Goal: Information Seeking & Learning: Learn about a topic

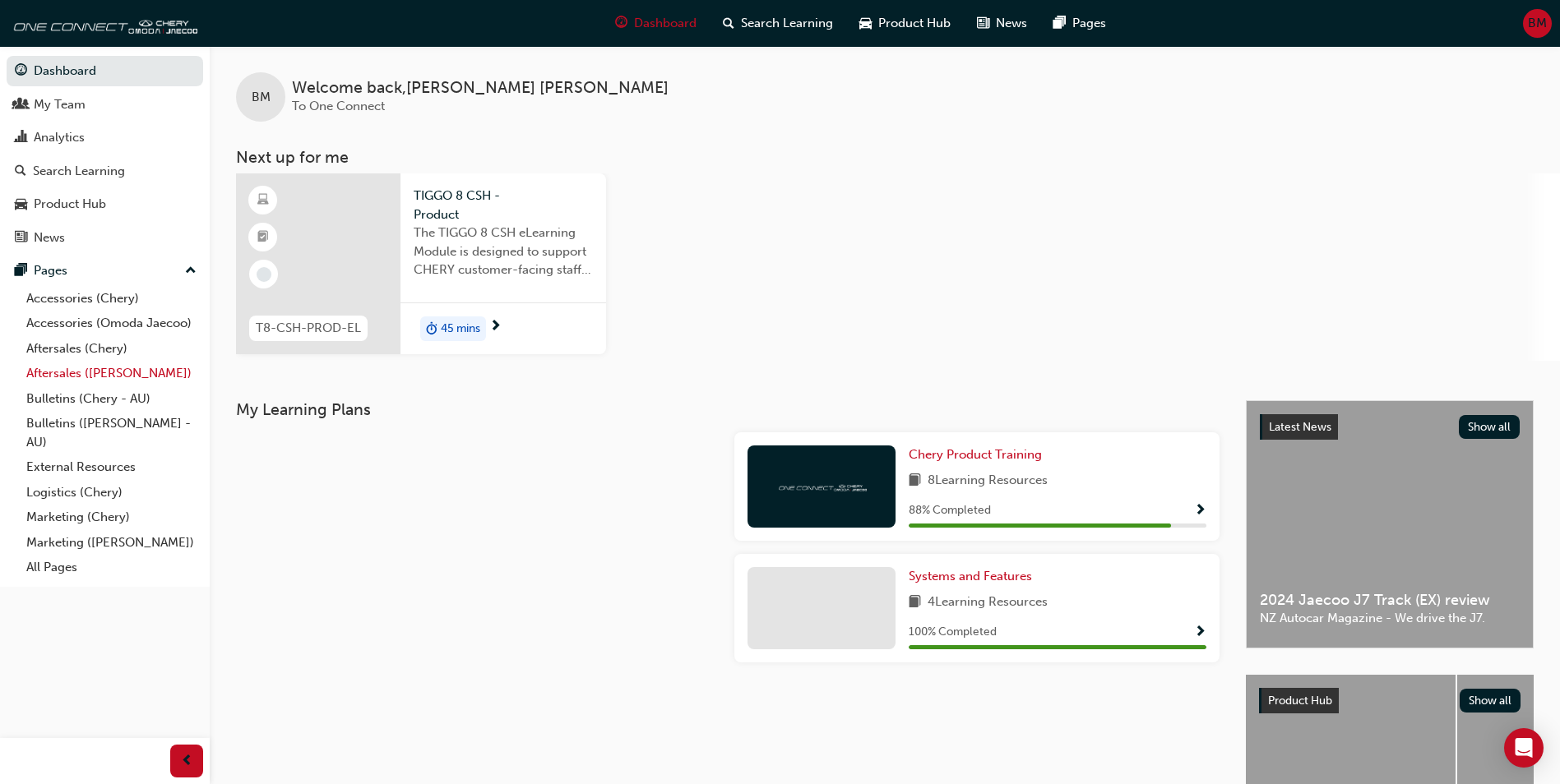
click at [119, 372] on link "Aftersales ([PERSON_NAME])" at bounding box center [111, 373] width 184 height 25
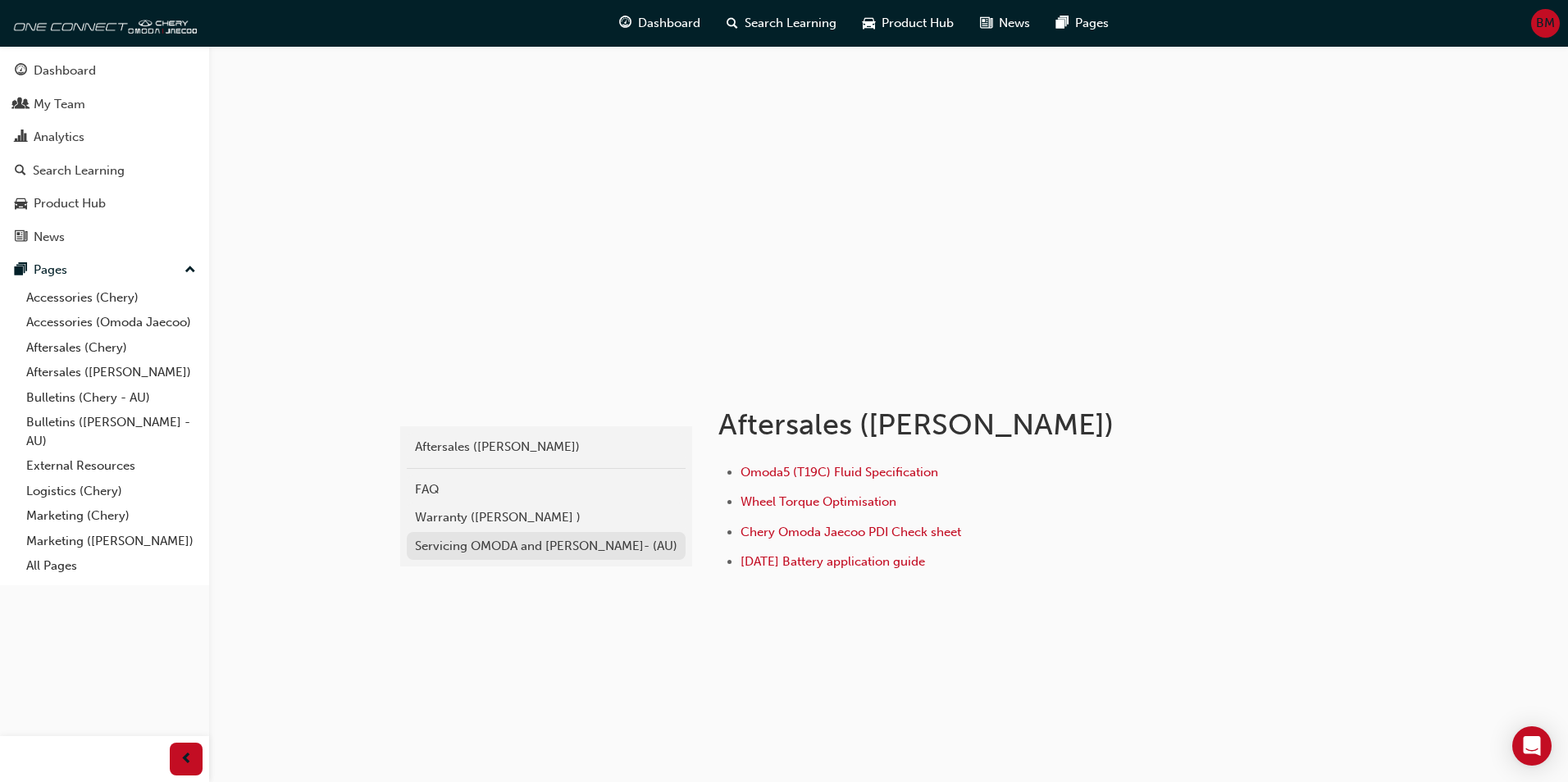
click at [465, 546] on div "Servicing OMODA and JAECOO- (AU)" at bounding box center [546, 546] width 262 height 19
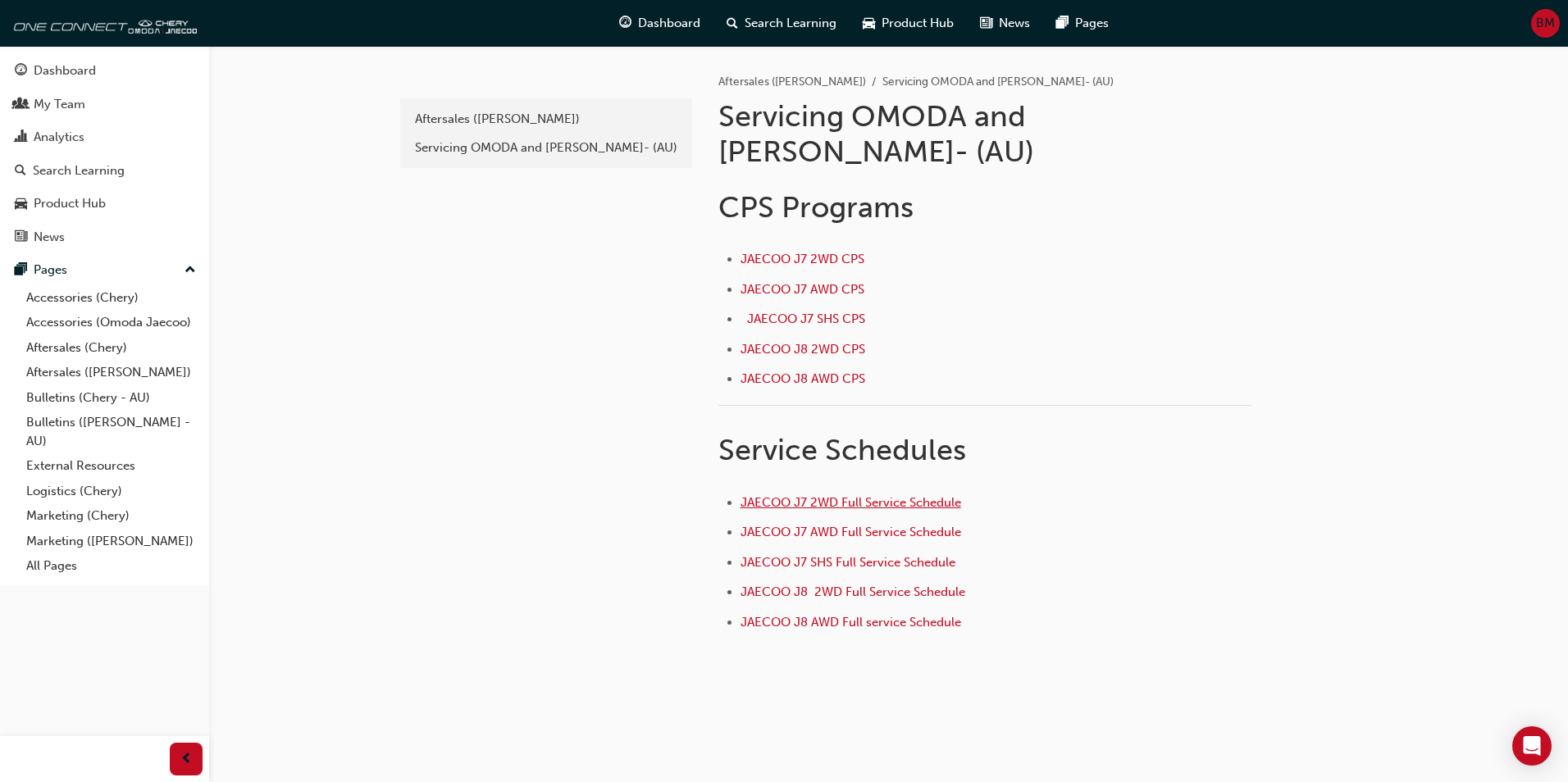
click at [807, 495] on span "JAECOO J7 2WD Full Service Schedule" at bounding box center [850, 502] width 220 height 15
click at [124, 346] on link "Aftersales (Chery)" at bounding box center [111, 348] width 183 height 25
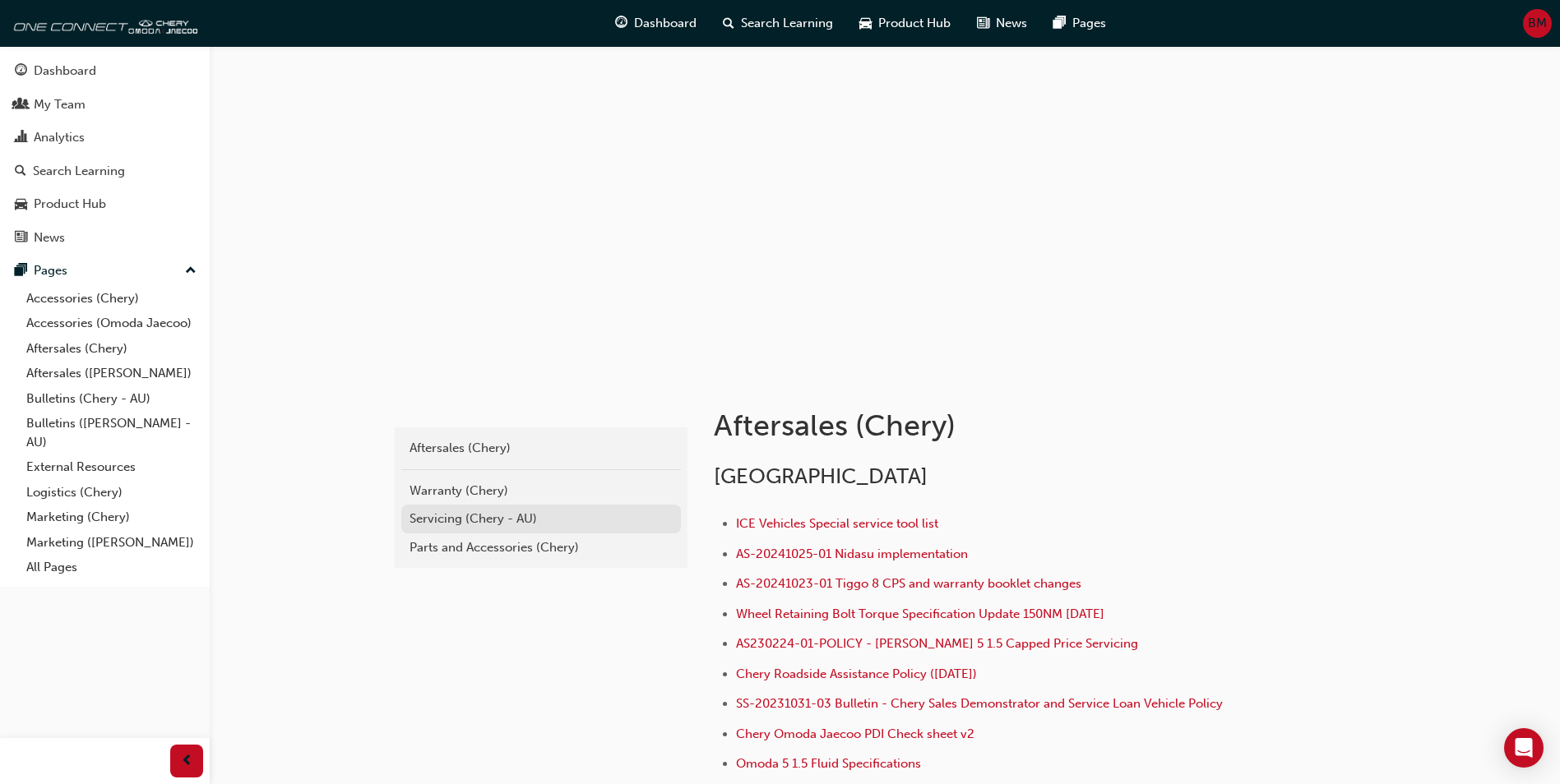
click at [489, 515] on div "Servicing (Chery - AU)" at bounding box center [541, 518] width 263 height 19
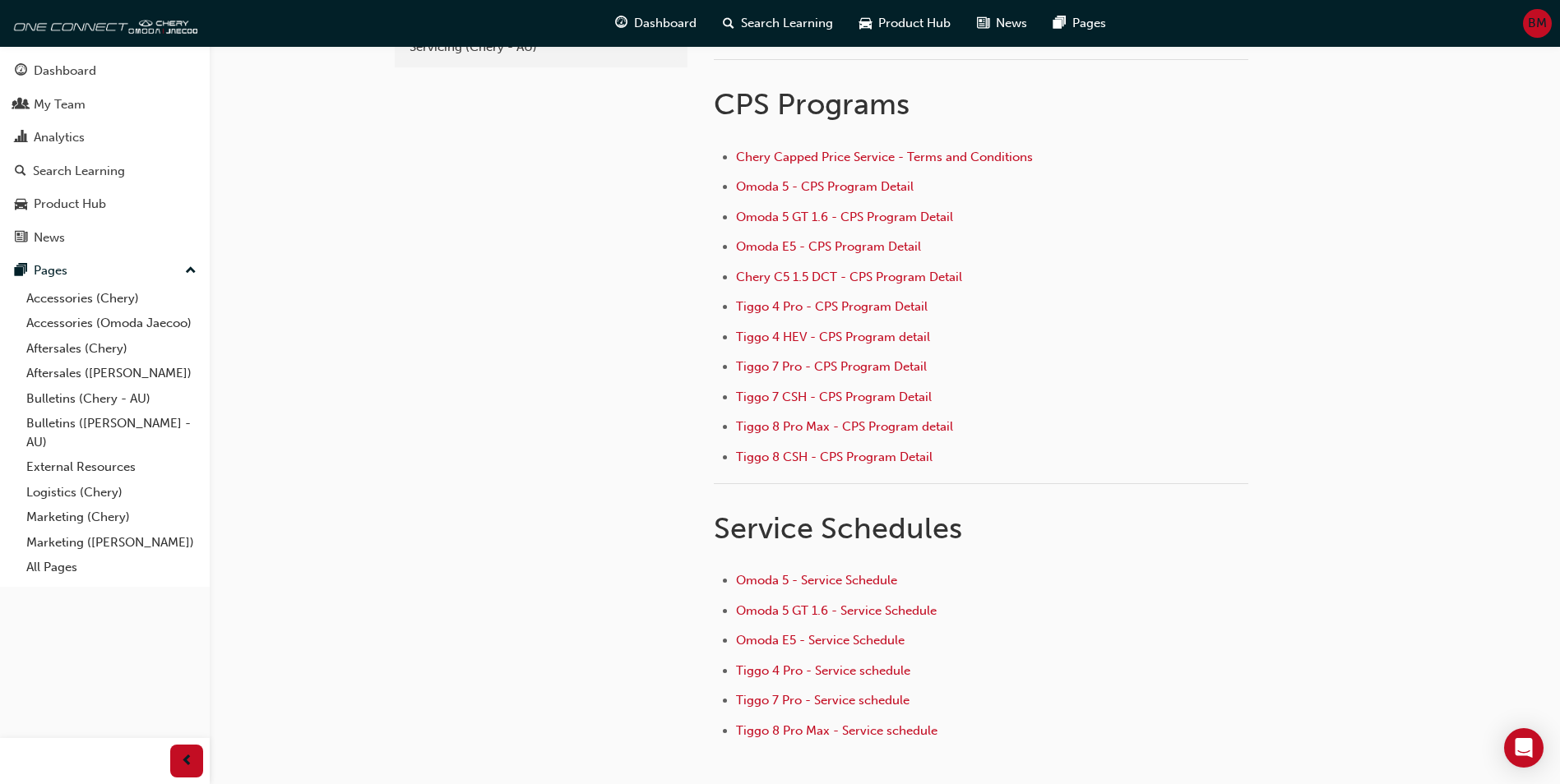
scroll to position [220, 0]
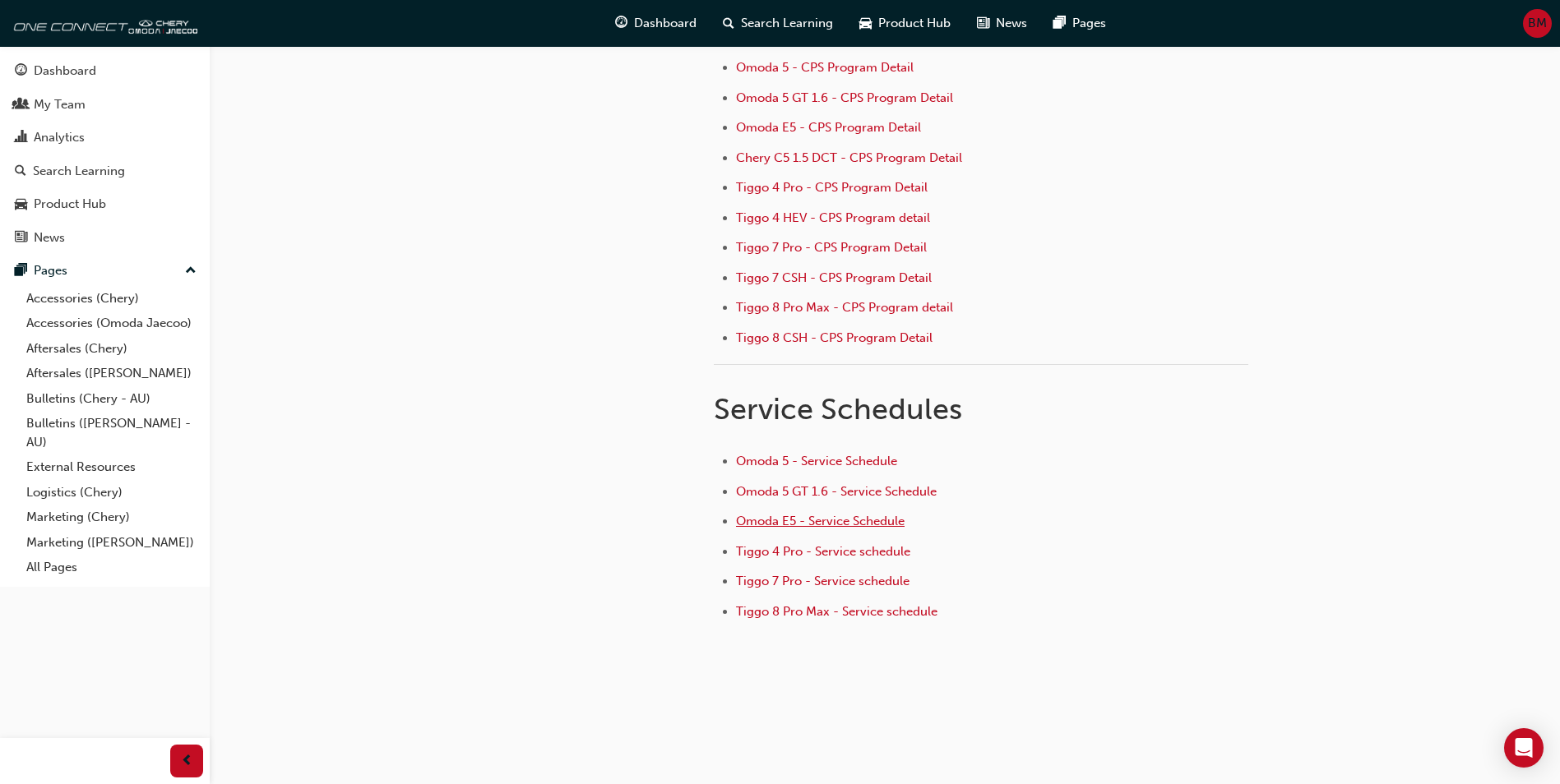
click at [831, 524] on span "Omoda E5 - Service Schedule" at bounding box center [821, 521] width 168 height 15
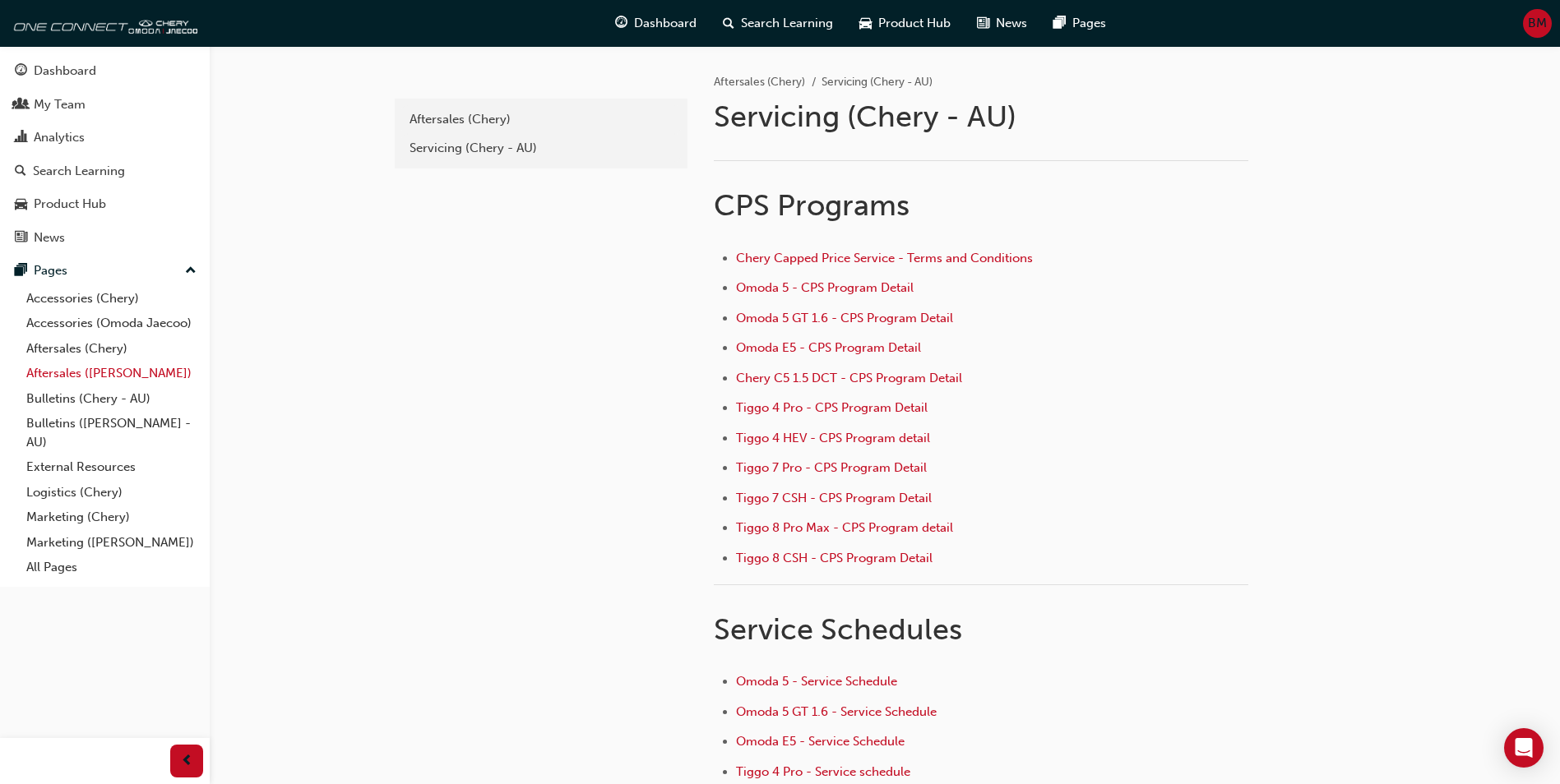
click at [85, 377] on link "Aftersales ([PERSON_NAME])" at bounding box center [111, 373] width 184 height 25
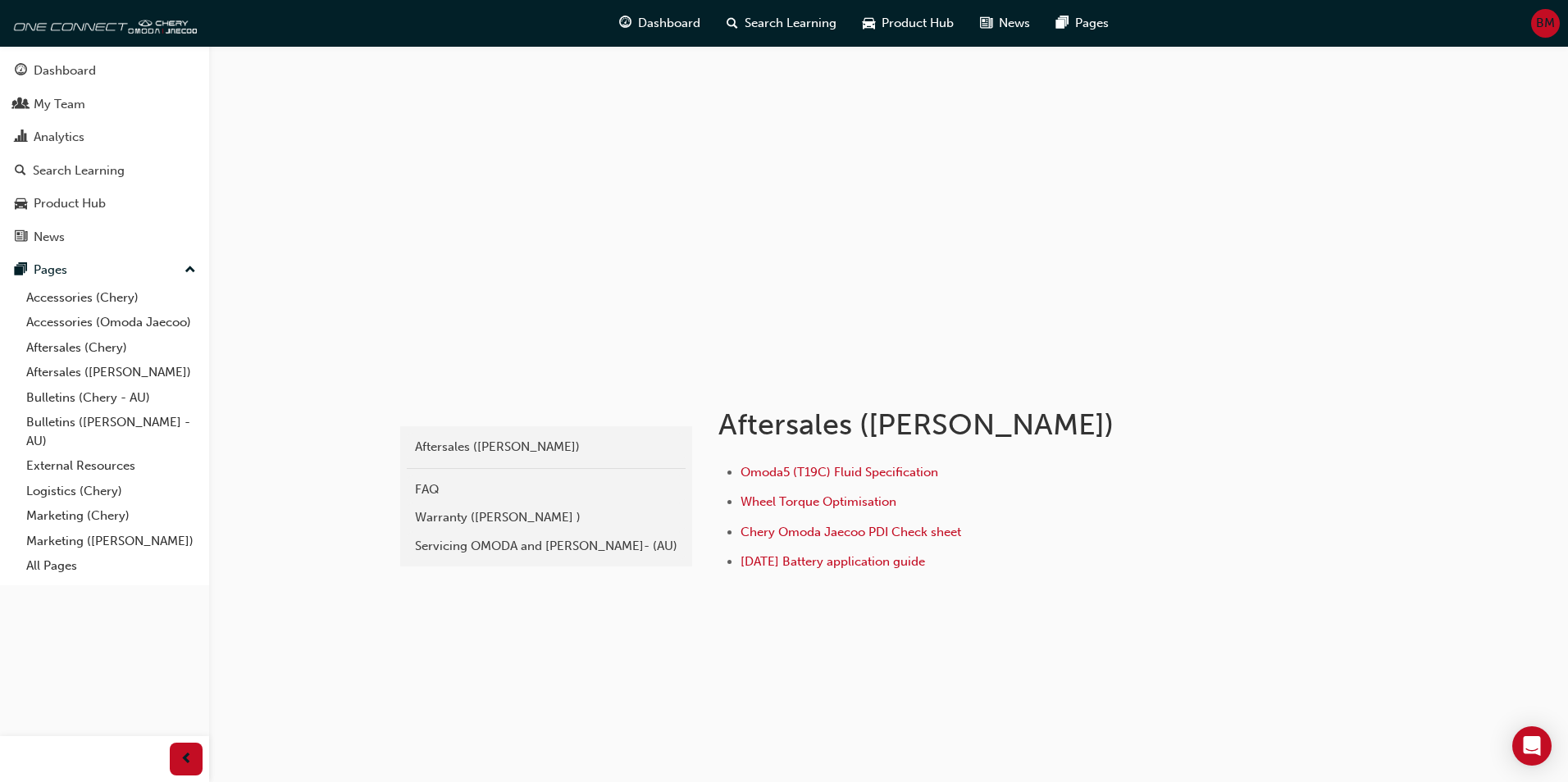
click at [414, 549] on link "Servicing OMODA and JAECOO- (AU)" at bounding box center [546, 546] width 279 height 28
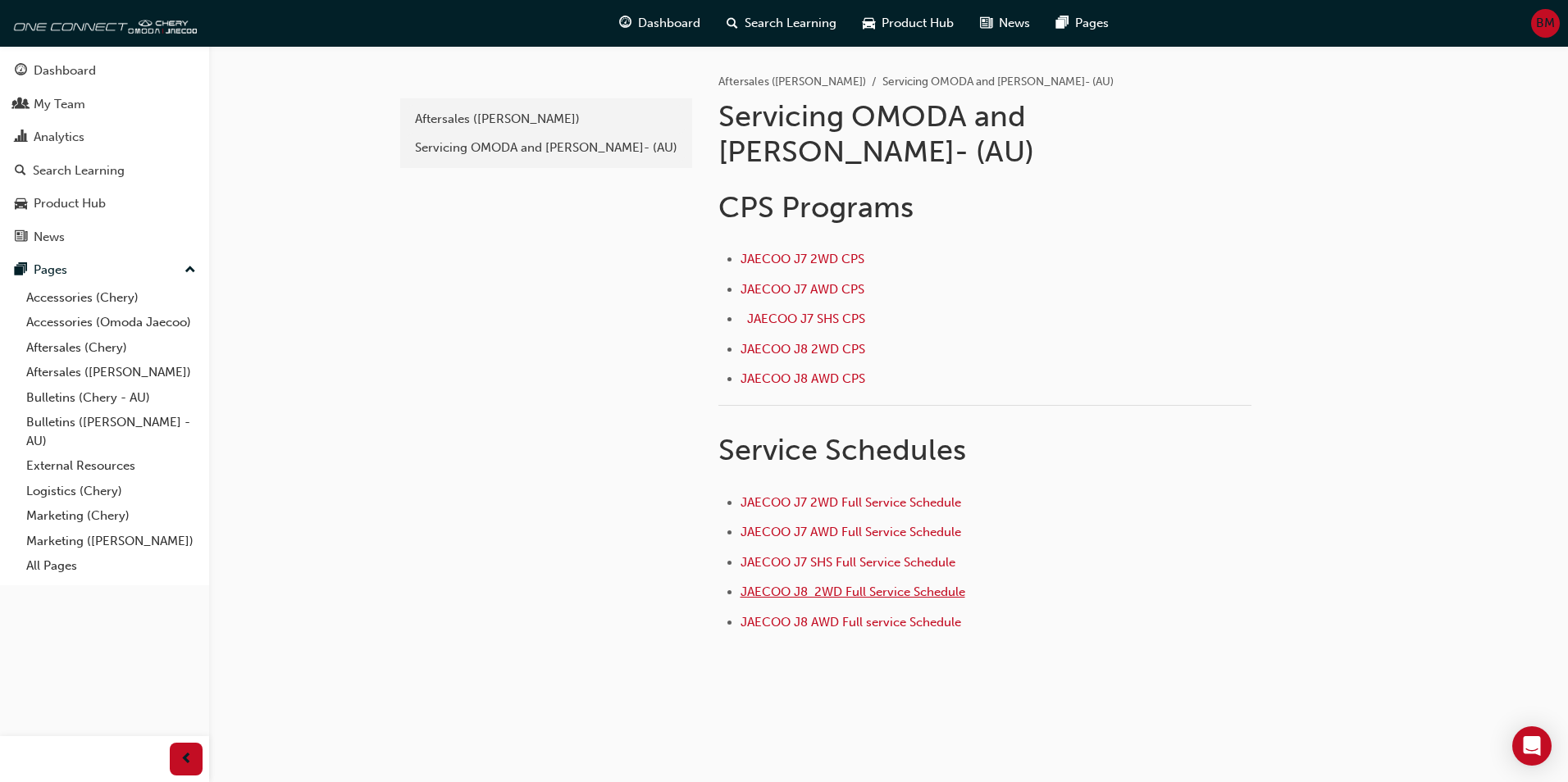
click at [945, 585] on span "JAECOO J8 2WD Full Service Schedule" at bounding box center [852, 592] width 224 height 15
click at [62, 344] on link "Aftersales (Chery)" at bounding box center [111, 348] width 183 height 25
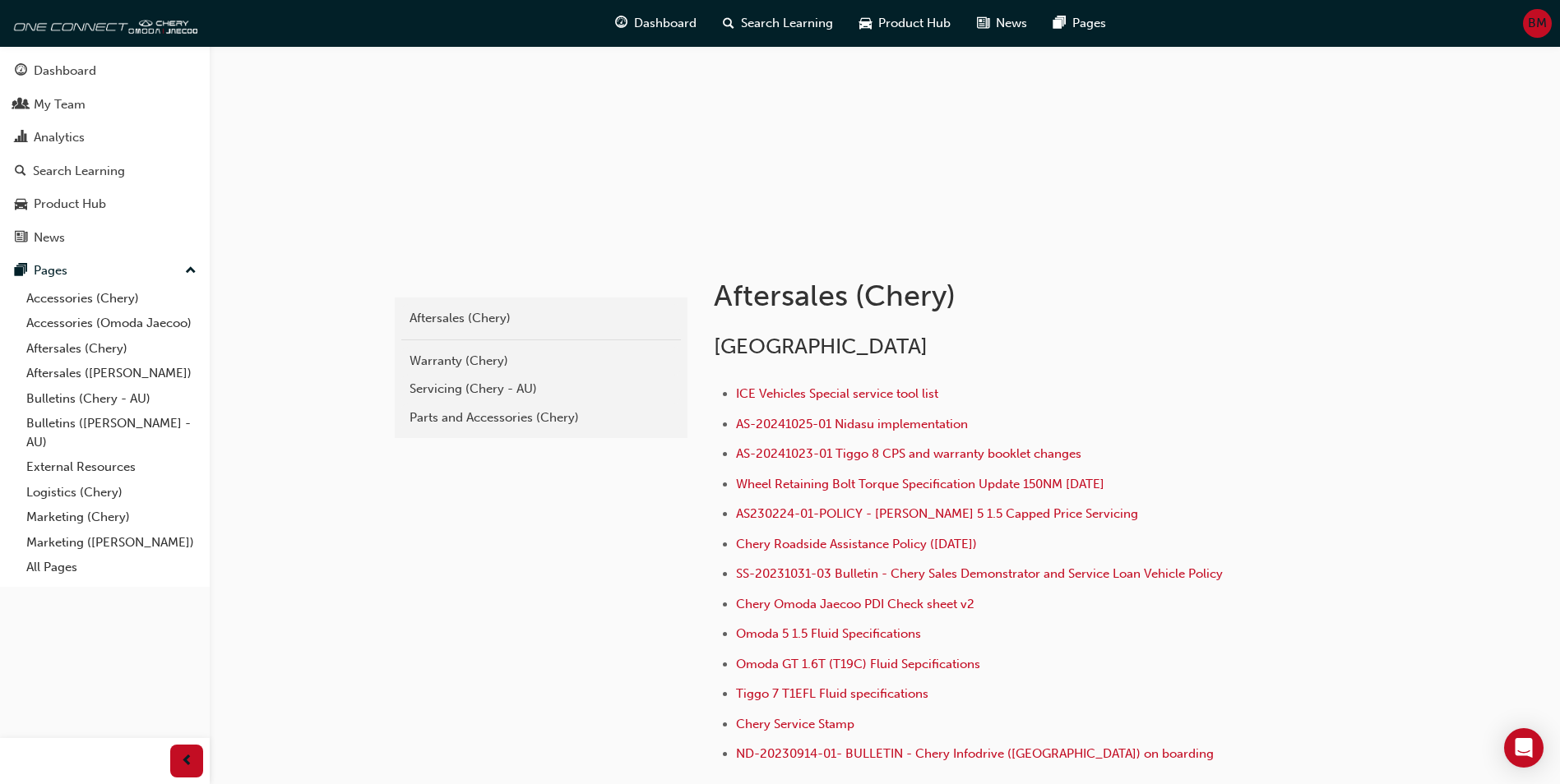
scroll to position [374, 0]
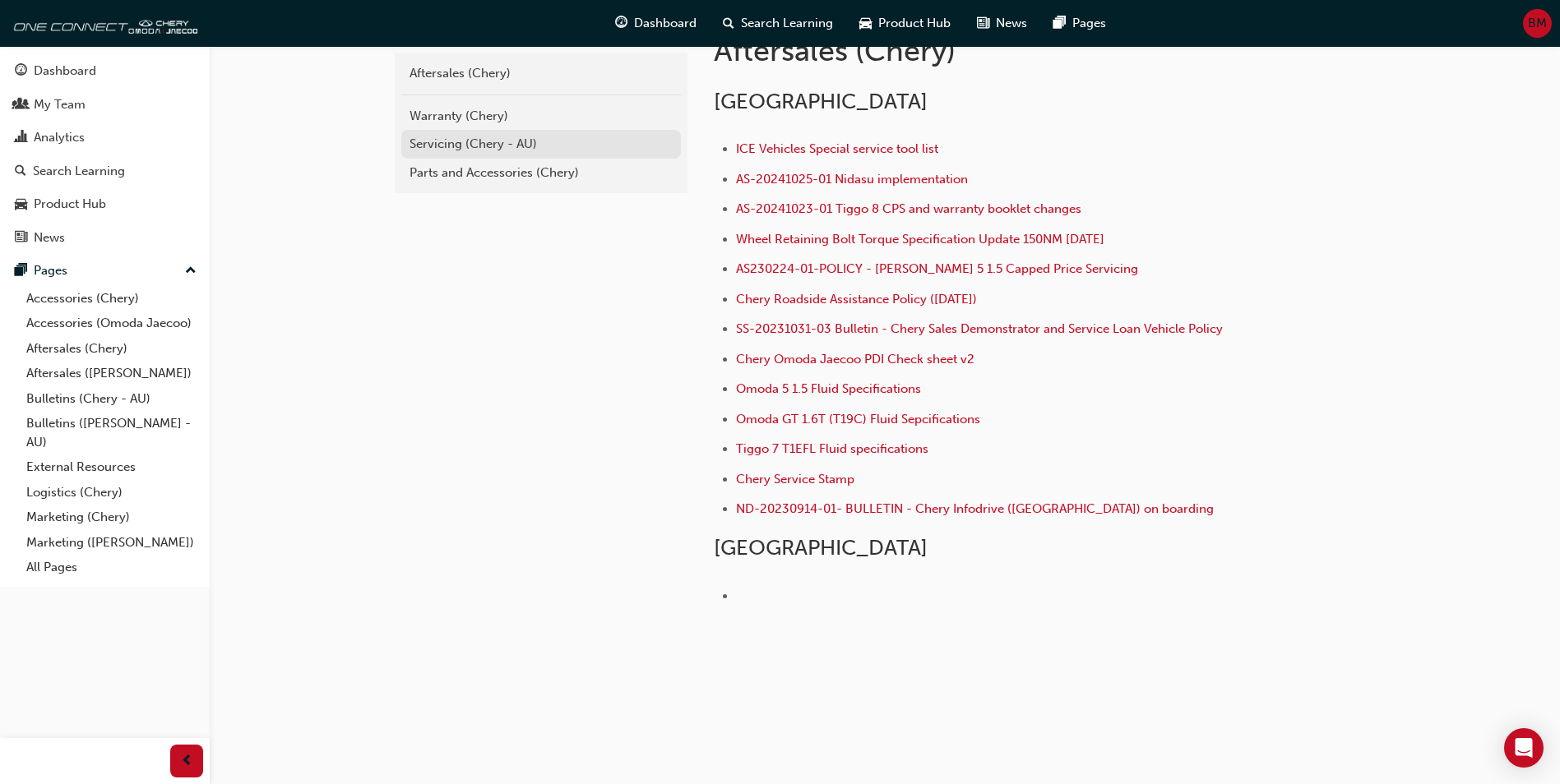
click at [411, 147] on div "Servicing (Chery - AU)" at bounding box center [541, 144] width 263 height 19
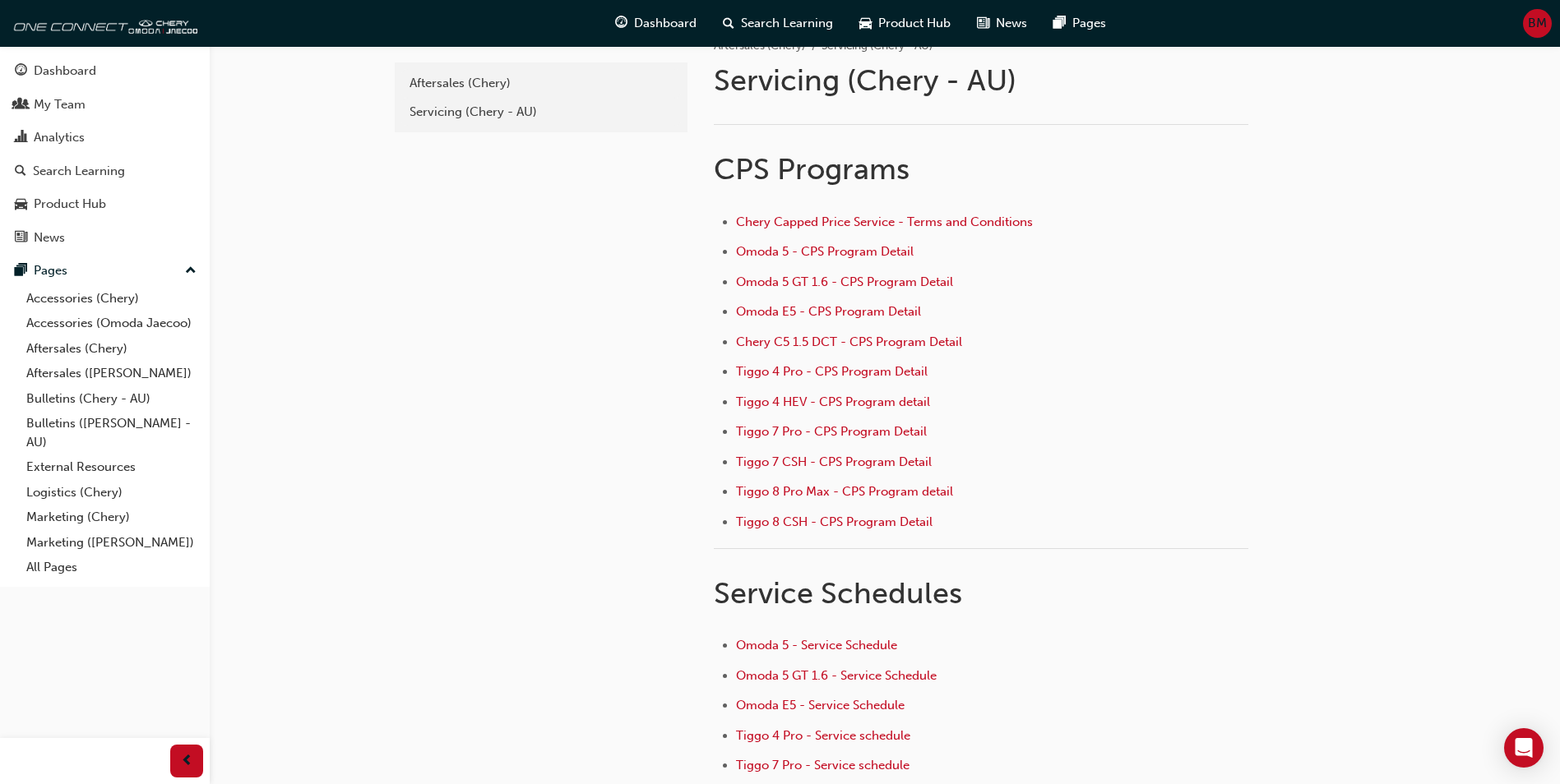
scroll to position [220, 0]
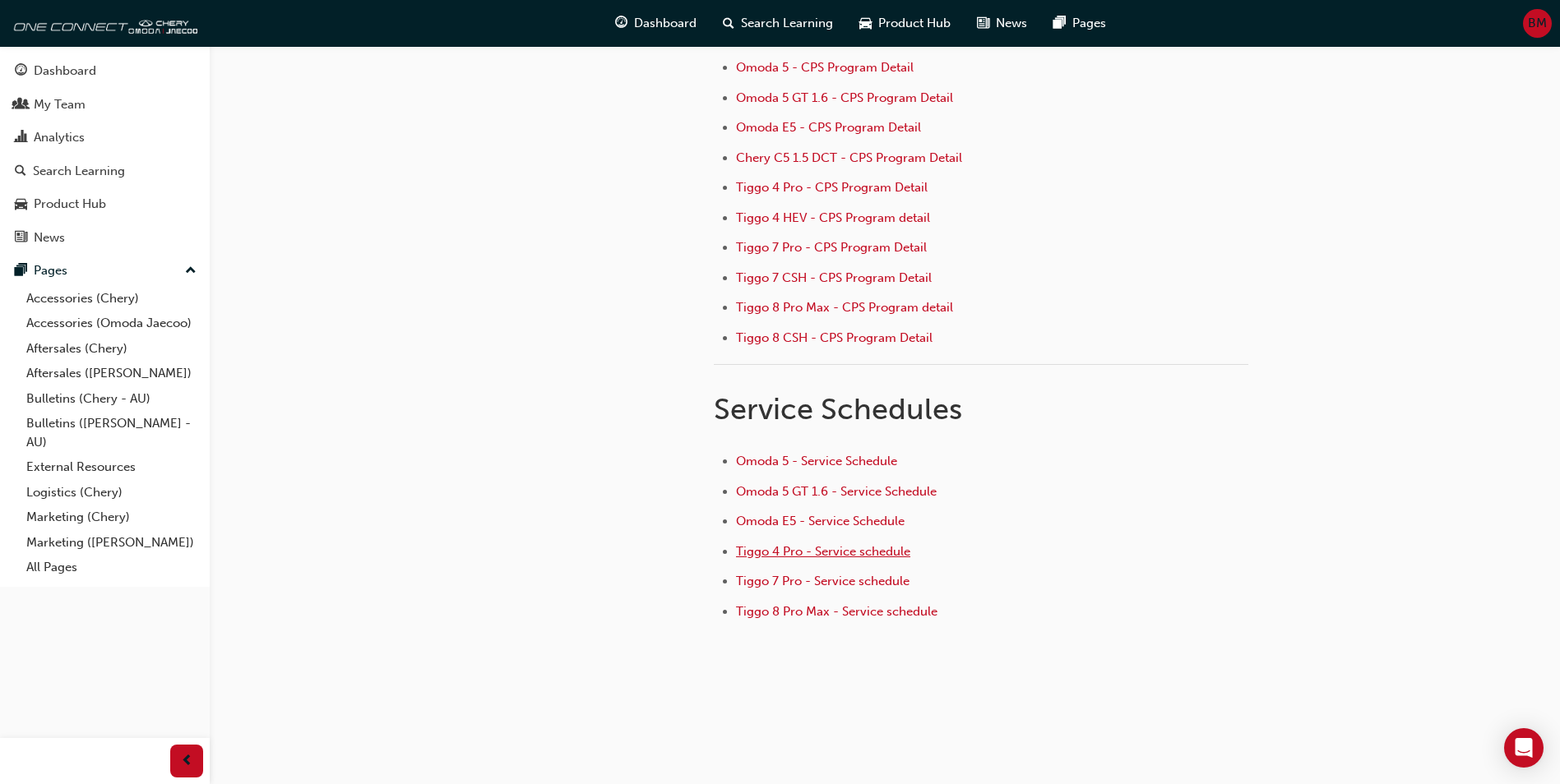
click at [824, 544] on span "Tiggo 4 Pro - Service schedule" at bounding box center [824, 551] width 174 height 15
